Goal: Find specific page/section: Find specific page/section

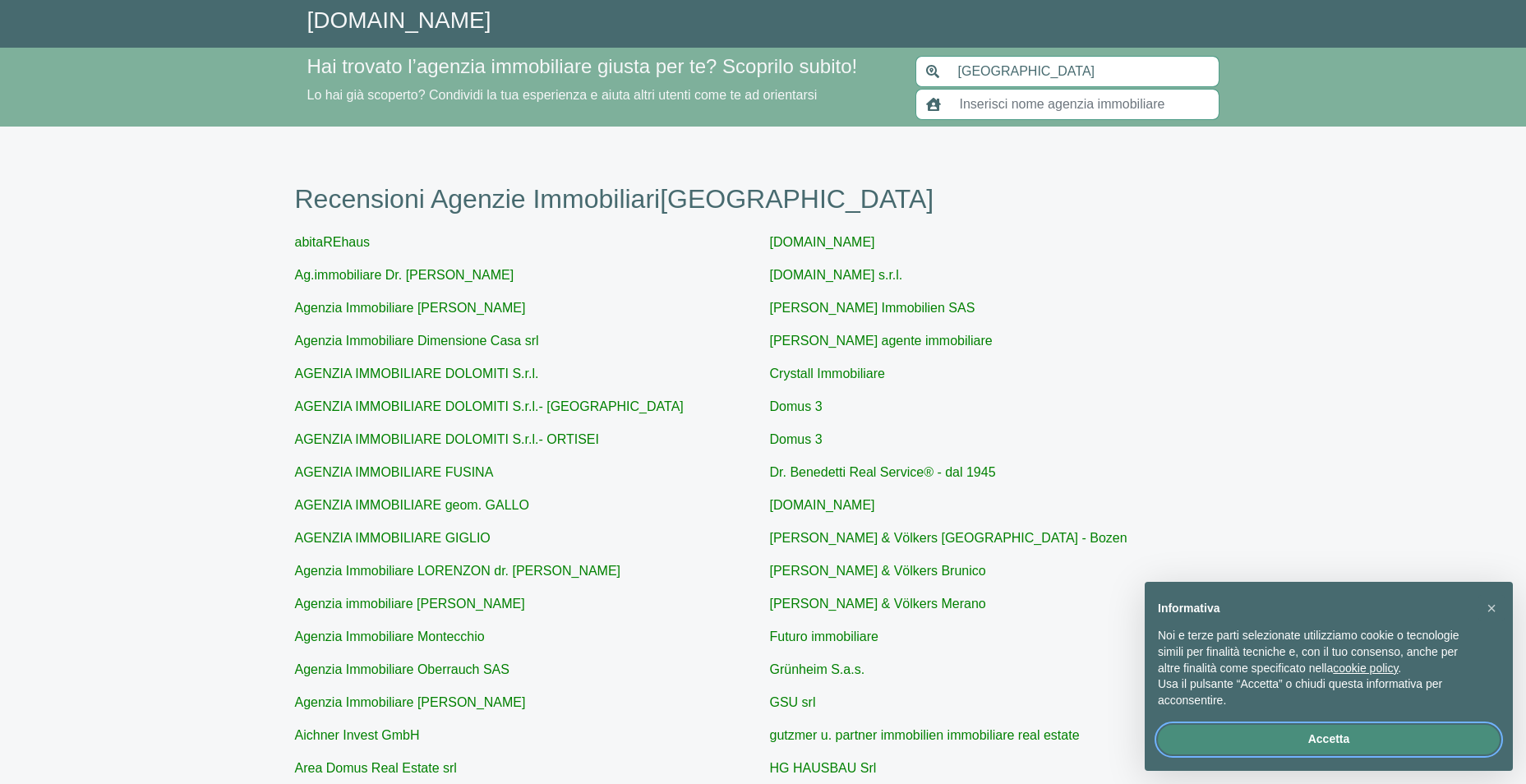
click at [1334, 738] on button "Accetta" at bounding box center [1328, 739] width 341 height 30
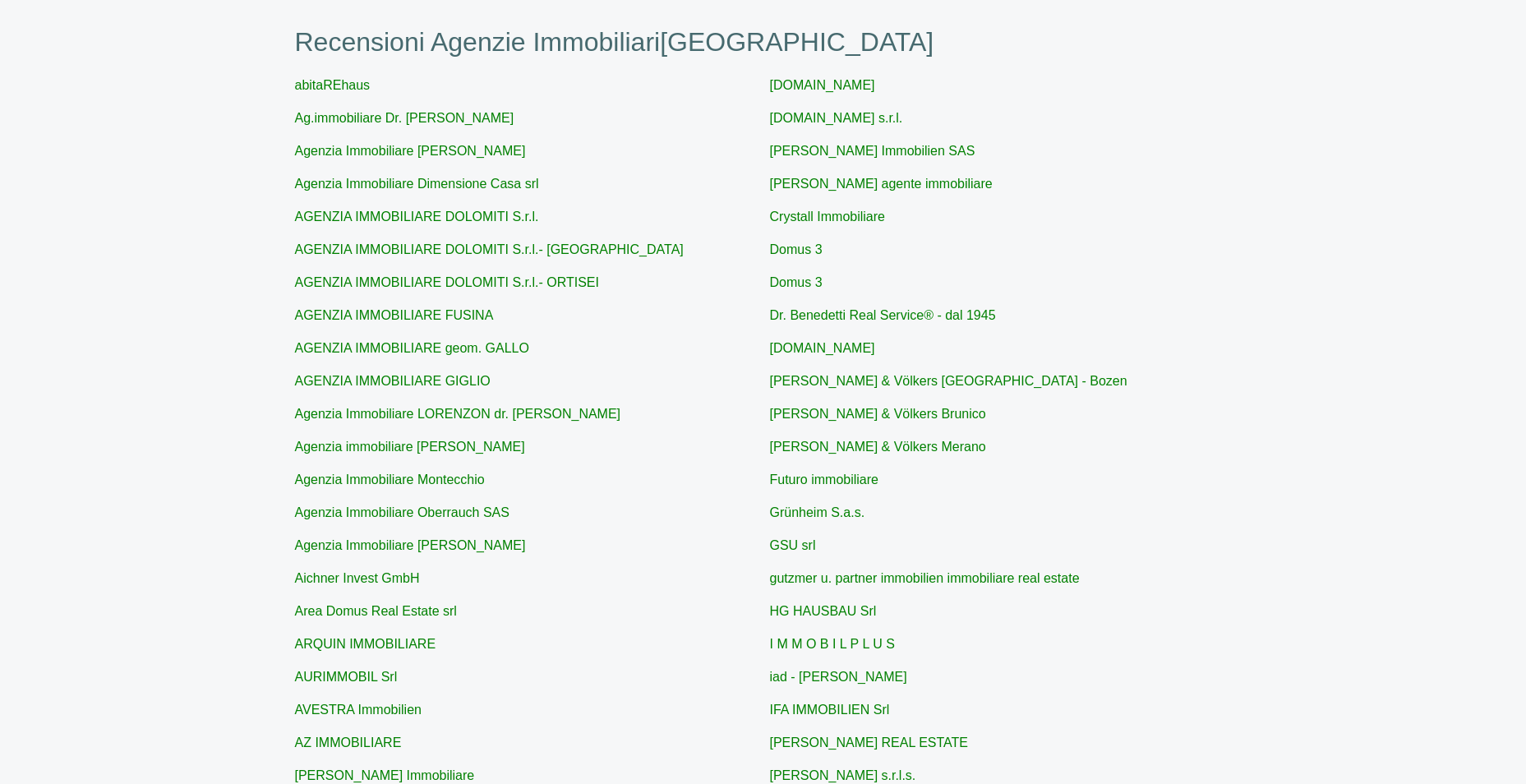
scroll to position [198, 0]
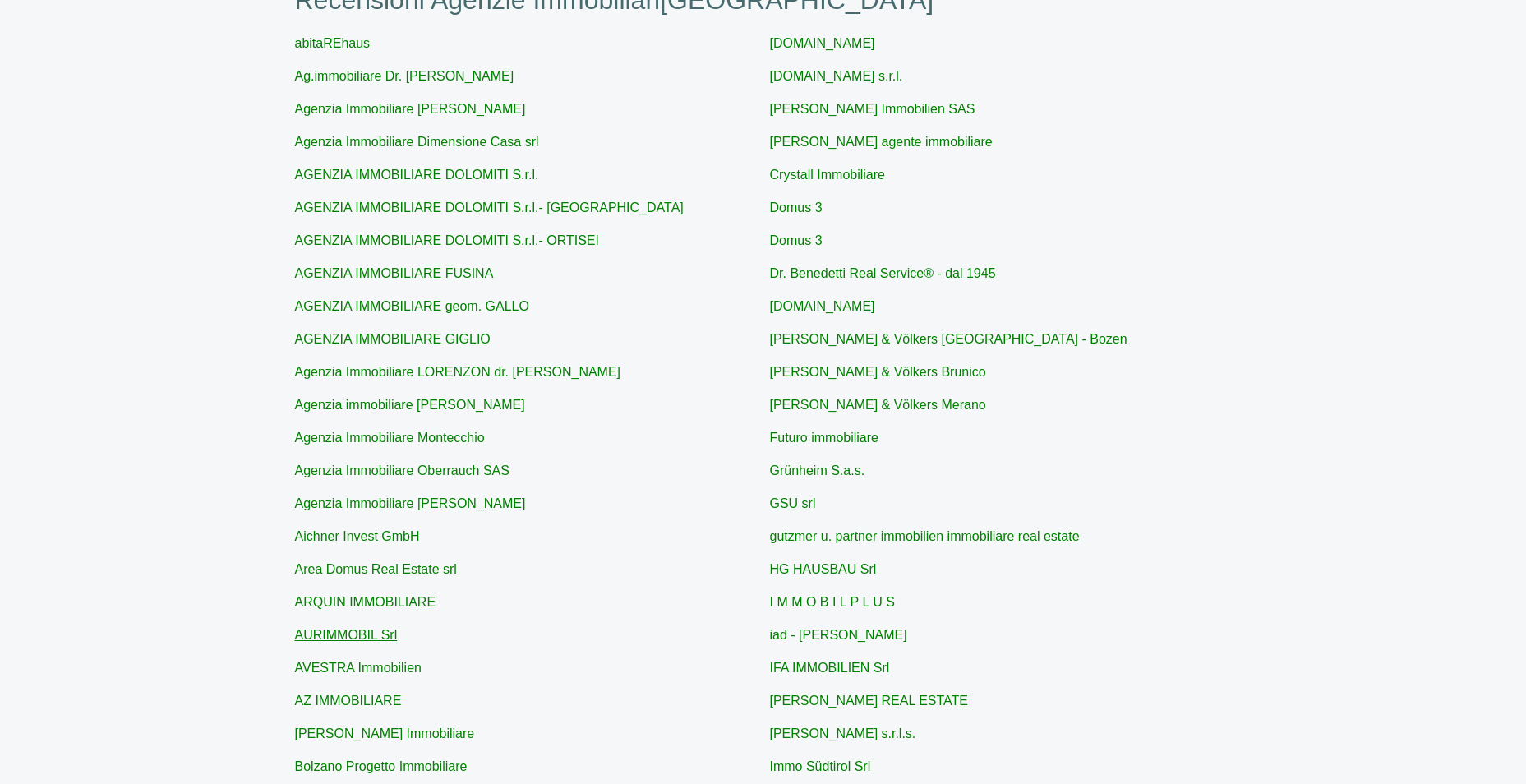
click at [341, 642] on link "AURIMMOBIL Srl" at bounding box center [346, 635] width 103 height 14
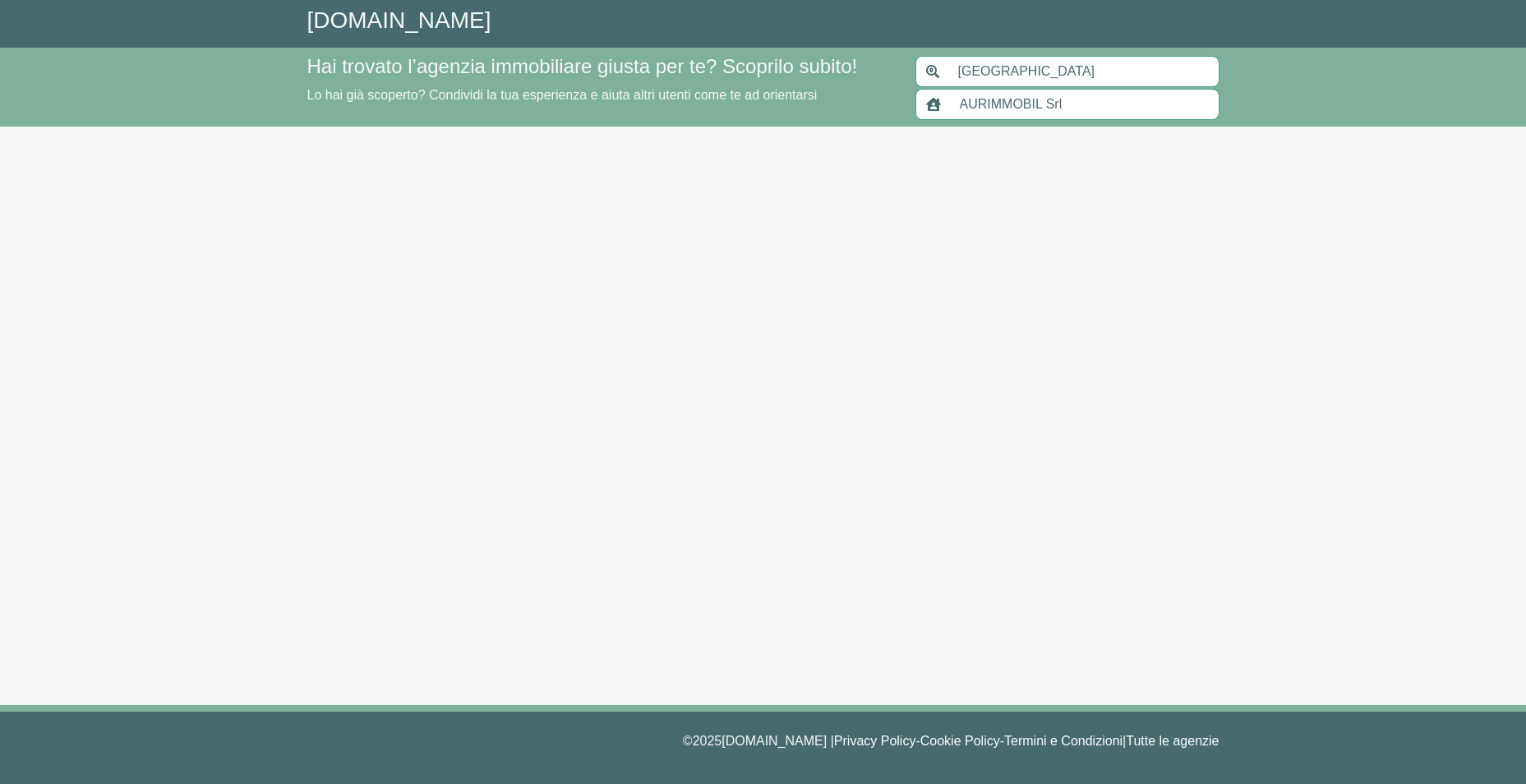
type input "AURIMMOBIL Srl"
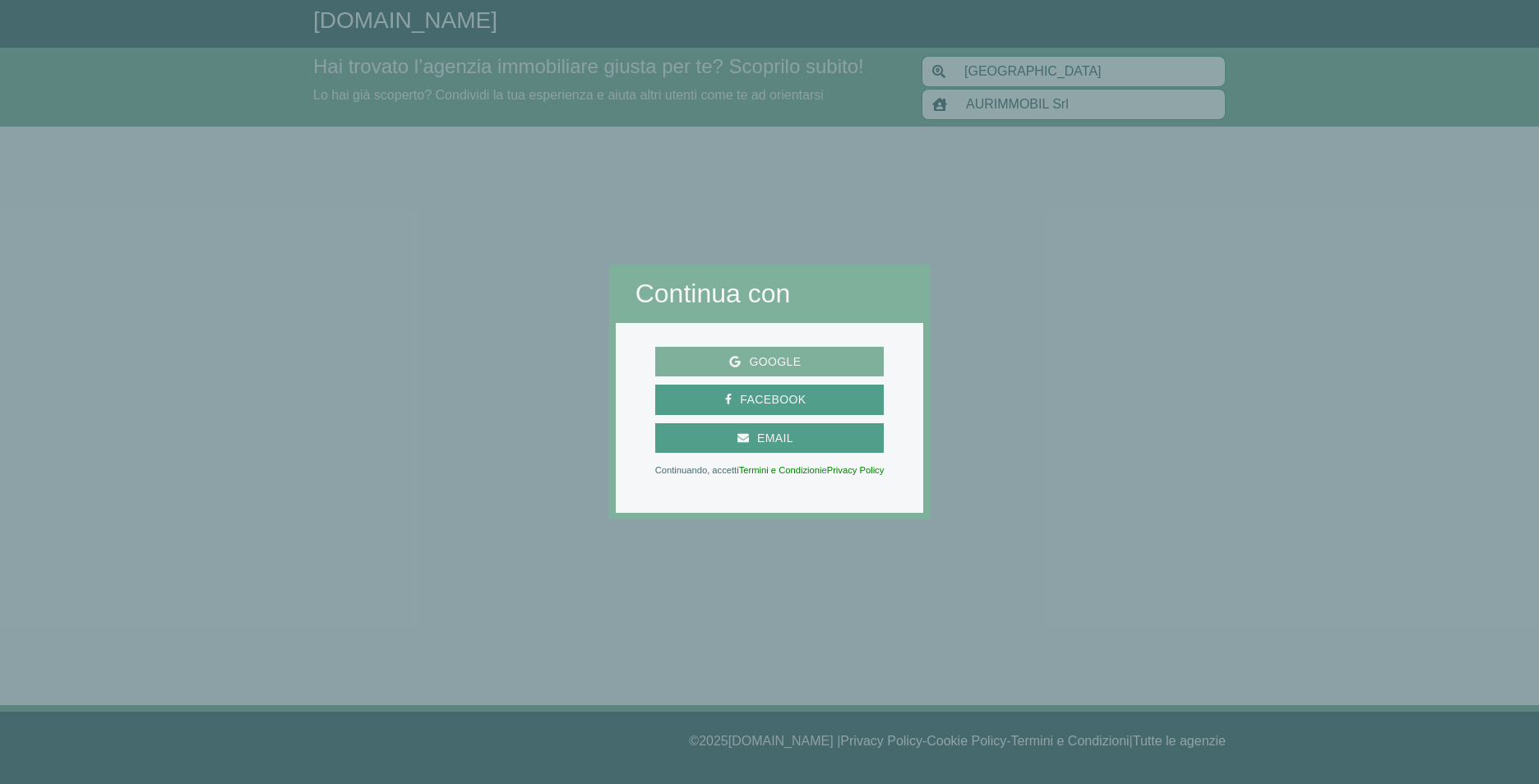
click at [767, 358] on span "Google" at bounding box center [774, 361] width 68 height 21
